Goal: Information Seeking & Learning: Learn about a topic

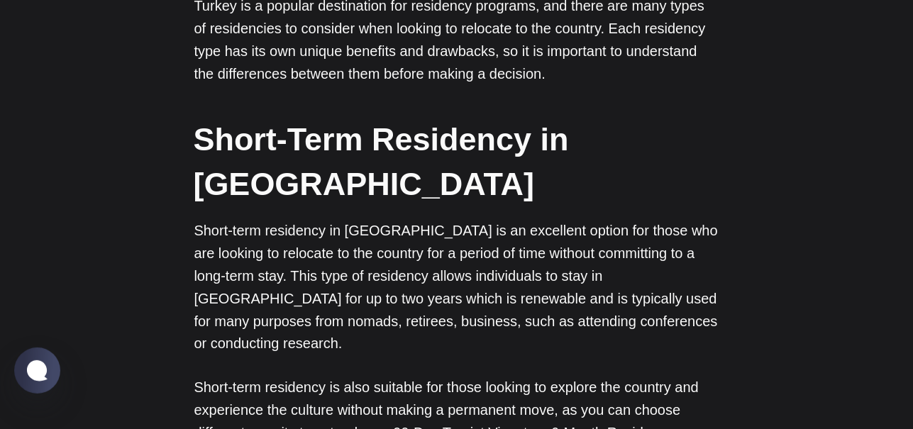
scroll to position [827, 0]
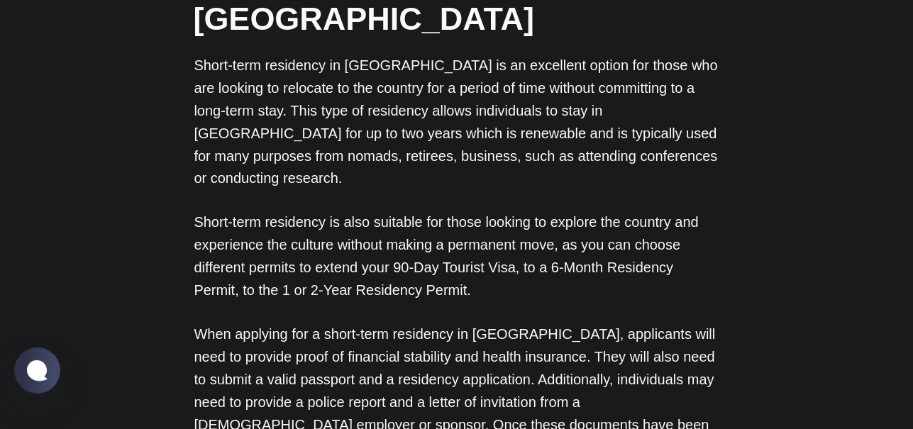
drag, startPoint x: 441, startPoint y: 211, endPoint x: 402, endPoint y: 238, distance: 47.4
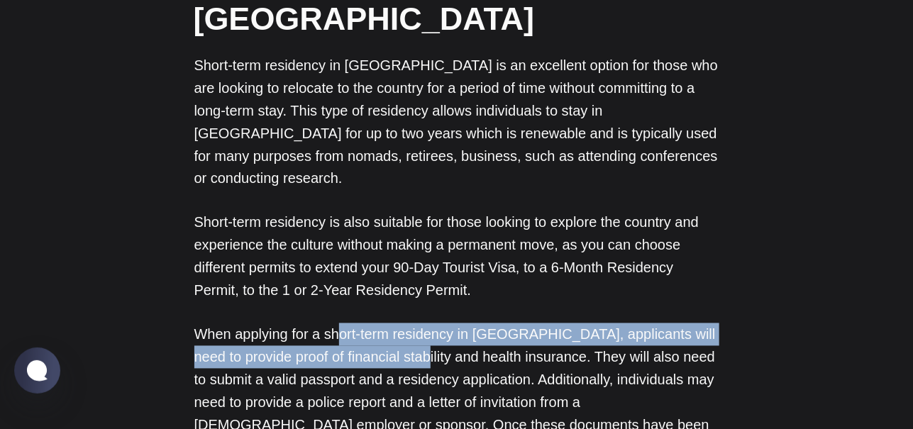
drag, startPoint x: 336, startPoint y: 266, endPoint x: 425, endPoint y: 296, distance: 93.6
click at [409, 324] on p "When applying for a short-term residency in [GEOGRAPHIC_DATA], applicants will …" at bounding box center [456, 392] width 525 height 136
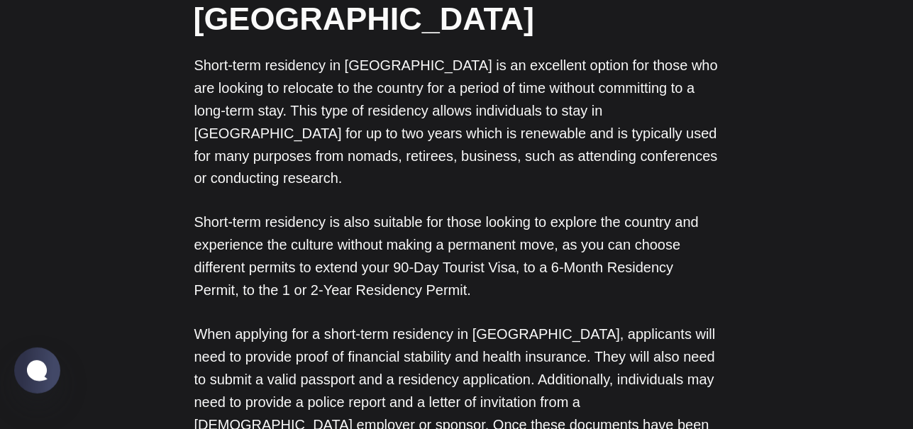
click at [518, 324] on p "When applying for a short-term residency in [GEOGRAPHIC_DATA], applicants will …" at bounding box center [456, 392] width 525 height 136
click at [529, 387] on p "When applying for a short-term residency in [GEOGRAPHIC_DATA], applicants will …" at bounding box center [456, 392] width 525 height 136
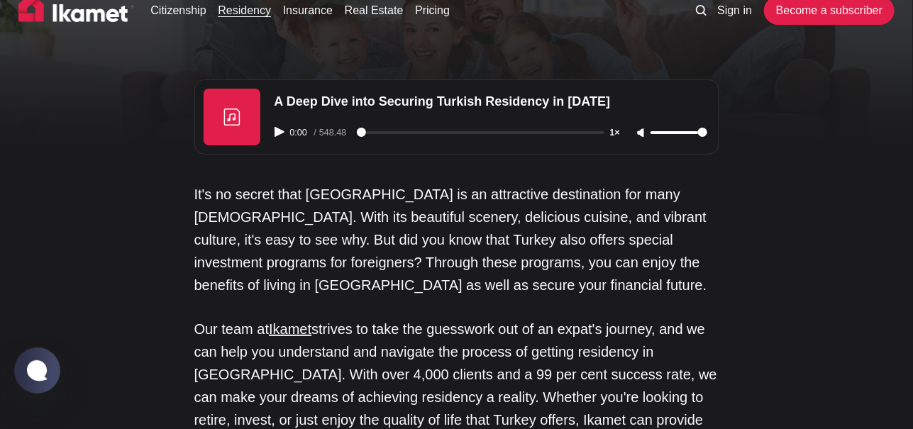
scroll to position [0, 0]
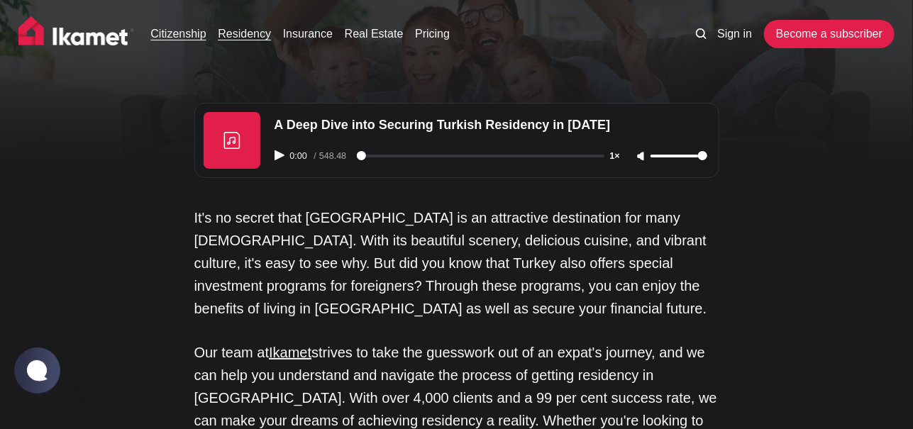
click at [189, 36] on link "Citizenship" at bounding box center [177, 34] width 55 height 17
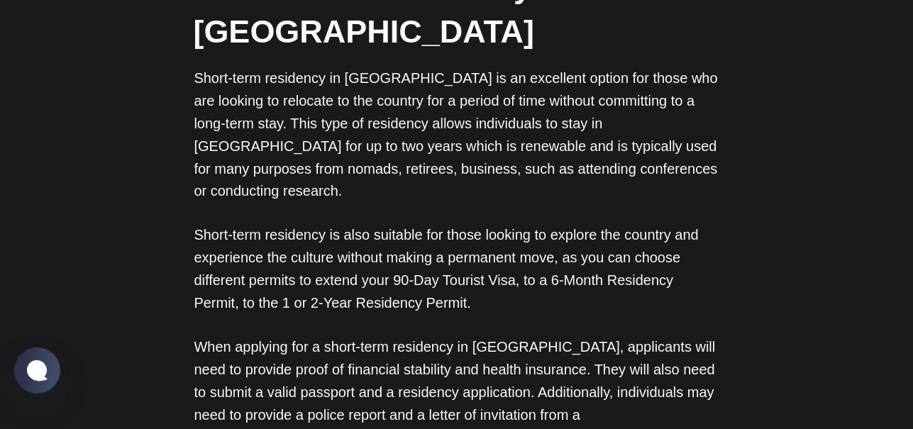
scroll to position [827, 0]
